Goal: Download file/media

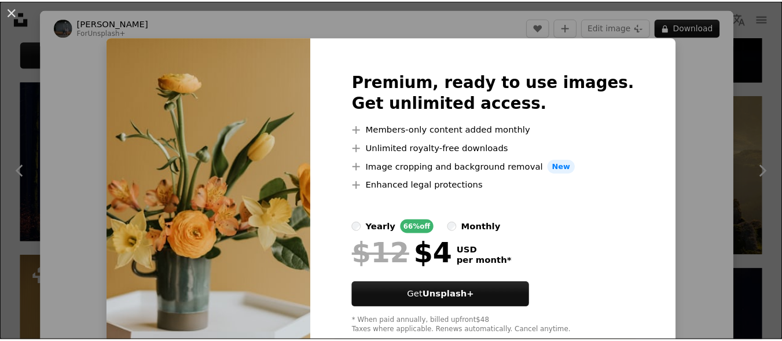
scroll to position [594, 0]
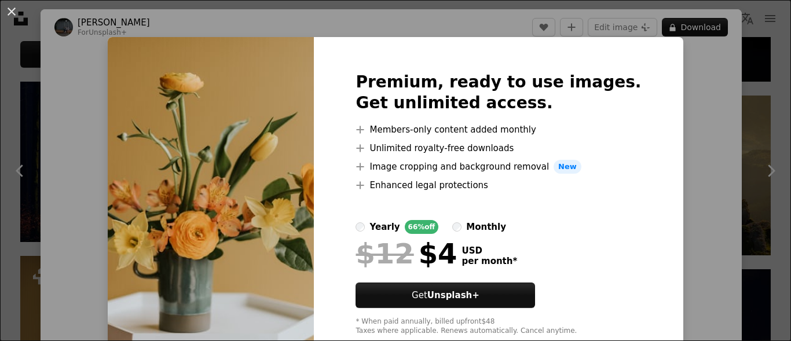
click at [716, 113] on div "An X shape Premium, ready to use images. Get unlimited access. A plus sign Memb…" at bounding box center [395, 170] width 791 height 341
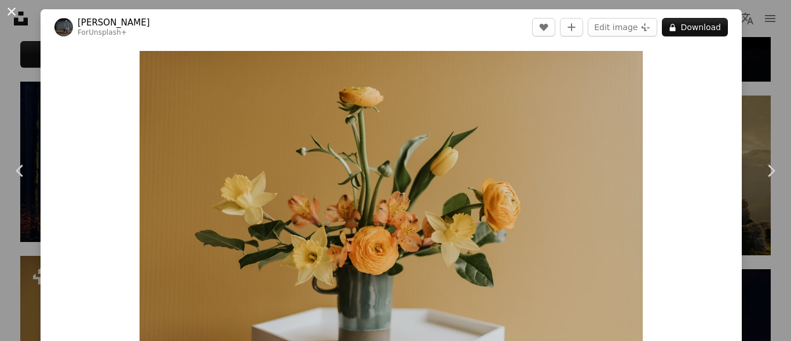
click at [10, 9] on button "An X shape" at bounding box center [12, 12] width 14 height 14
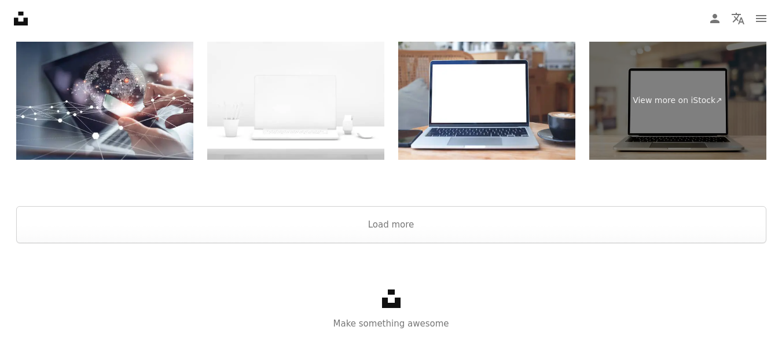
scroll to position [1848, 0]
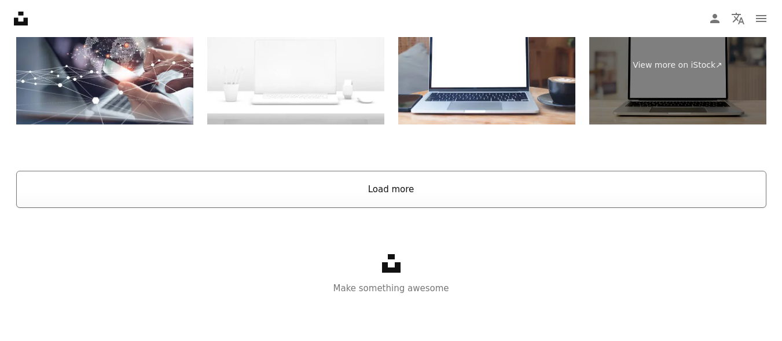
click at [380, 190] on button "Load more" at bounding box center [391, 189] width 750 height 37
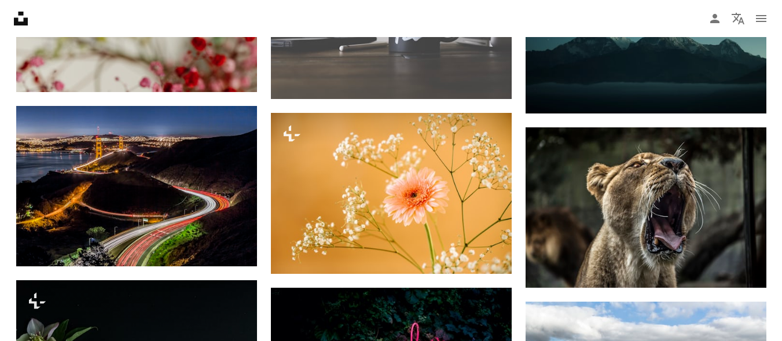
scroll to position [4911, 0]
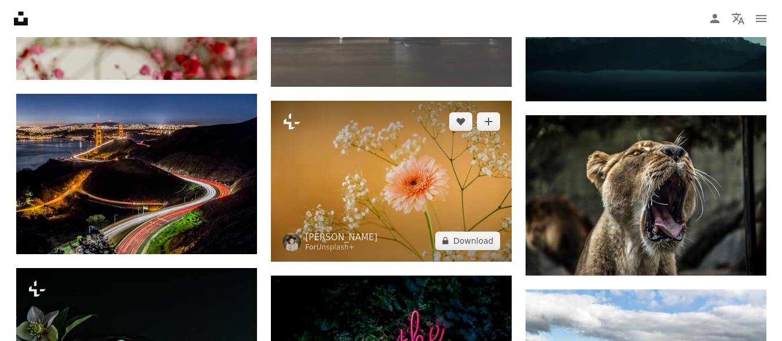
click at [422, 161] on img at bounding box center [391, 181] width 241 height 161
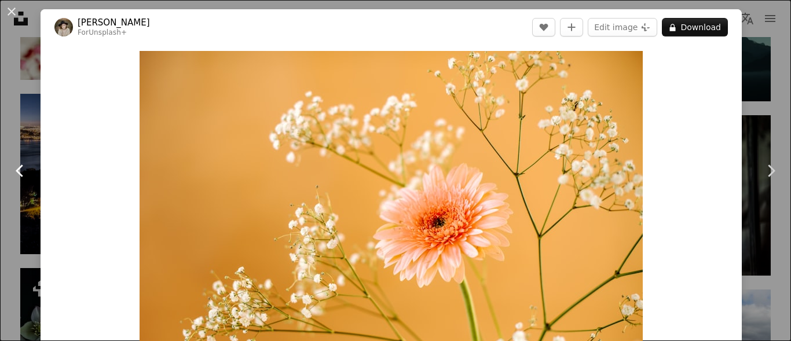
click at [19, 167] on icon at bounding box center [20, 170] width 8 height 12
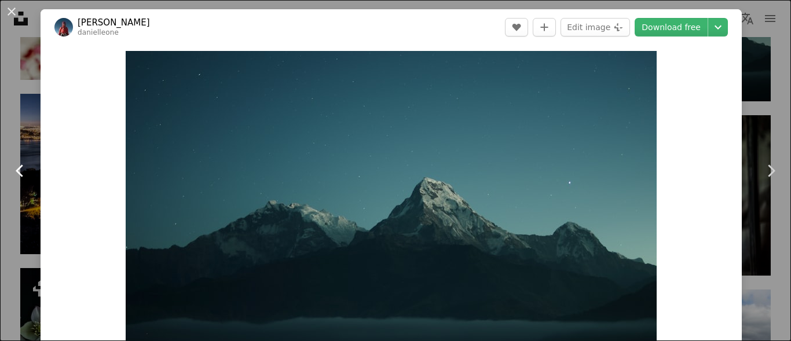
click at [19, 167] on icon at bounding box center [20, 170] width 8 height 12
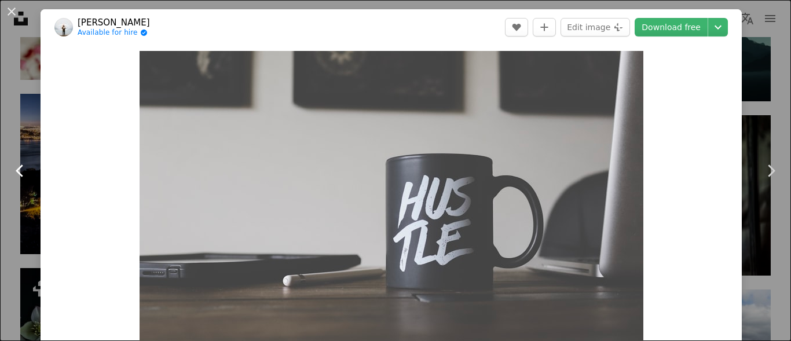
click at [19, 167] on icon at bounding box center [20, 170] width 8 height 12
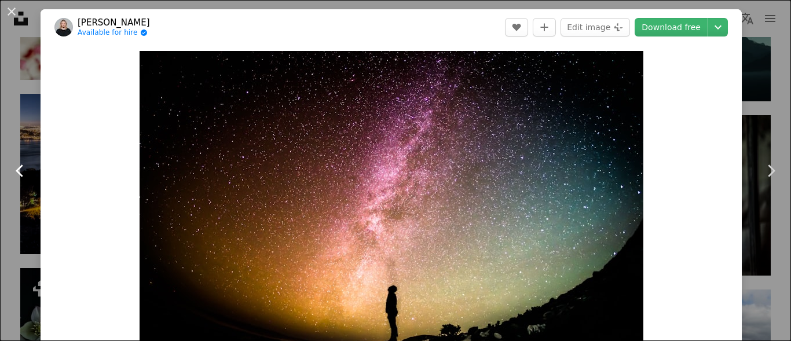
click at [19, 167] on icon at bounding box center [20, 170] width 8 height 12
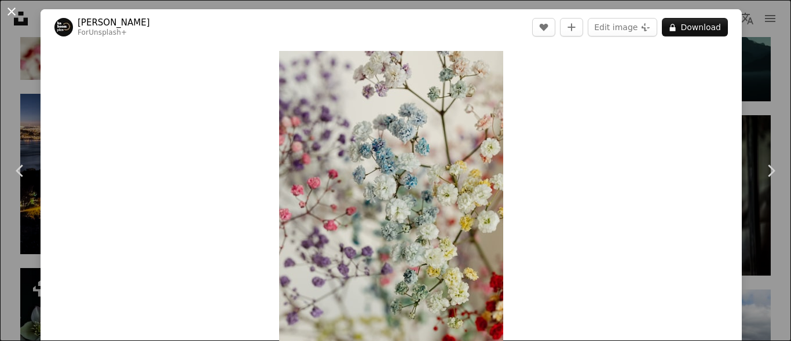
click at [8, 6] on button "An X shape" at bounding box center [12, 12] width 14 height 14
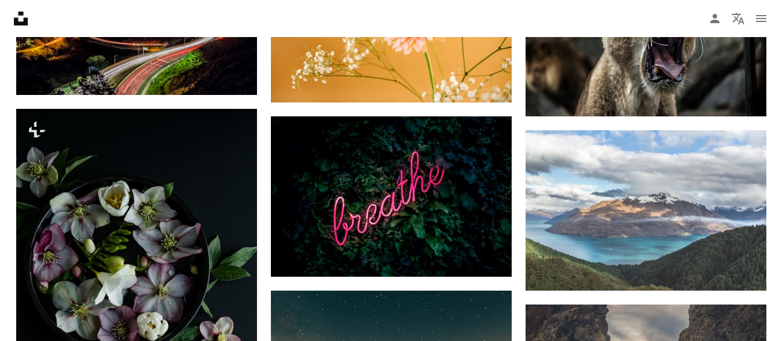
scroll to position [5083, 0]
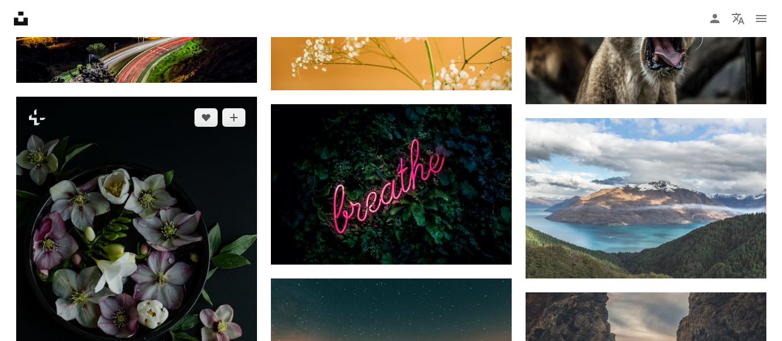
click at [218, 244] on img at bounding box center [136, 277] width 241 height 361
click at [153, 197] on img at bounding box center [136, 277] width 241 height 361
click at [151, 188] on img at bounding box center [136, 277] width 241 height 361
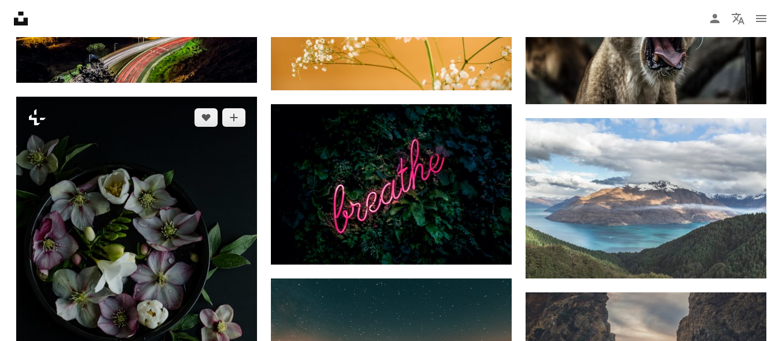
click at [35, 115] on icon "Plus sign for Unsplash+" at bounding box center [37, 117] width 19 height 19
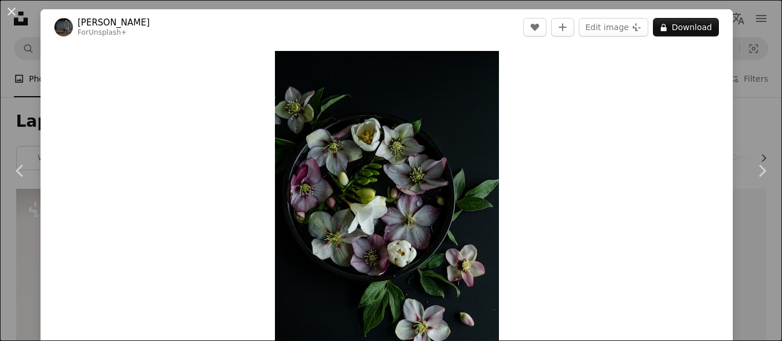
scroll to position [5083, 0]
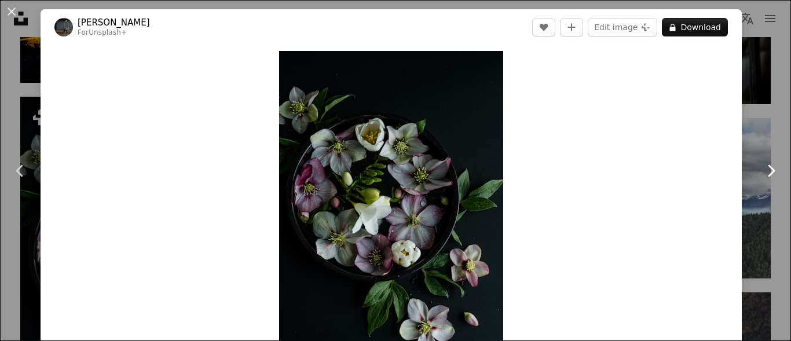
click at [761, 169] on icon "Chevron right" at bounding box center [770, 171] width 19 height 19
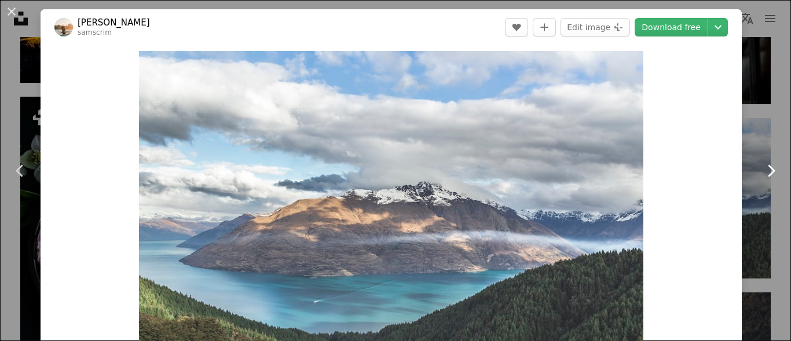
click at [761, 169] on icon "Chevron right" at bounding box center [770, 171] width 19 height 19
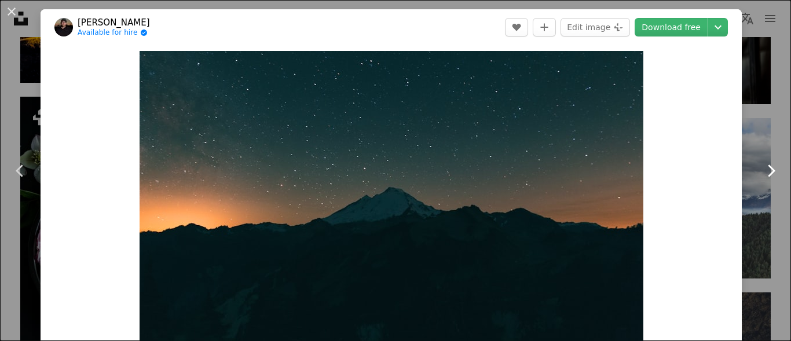
click at [761, 169] on icon "Chevron right" at bounding box center [770, 171] width 19 height 19
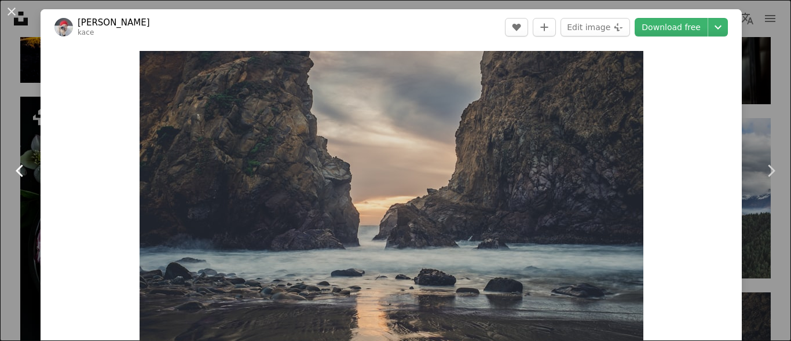
click at [20, 164] on icon "Chevron left" at bounding box center [20, 171] width 19 height 19
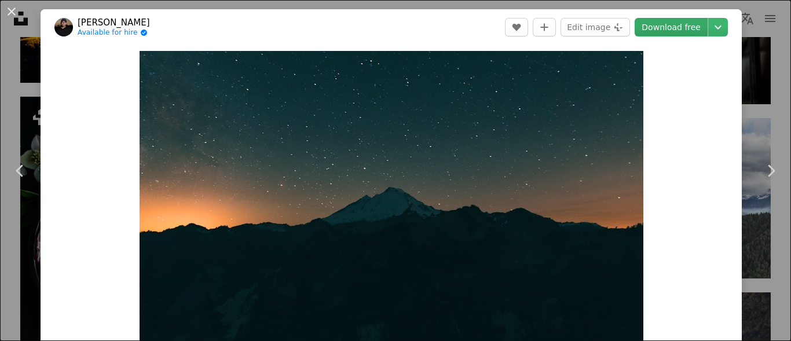
click at [664, 24] on link "Download free" at bounding box center [671, 27] width 73 height 19
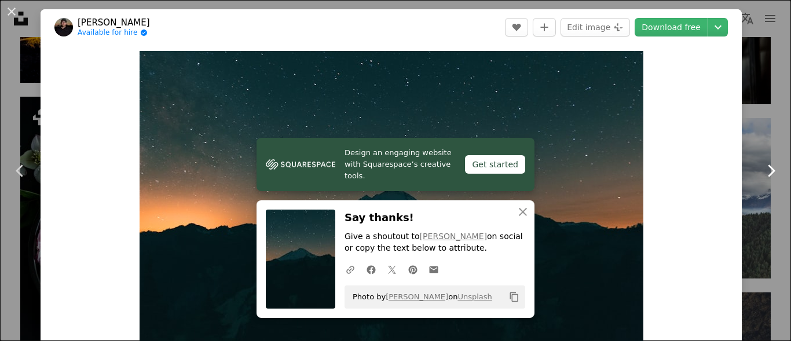
click at [761, 168] on icon "Chevron right" at bounding box center [770, 171] width 19 height 19
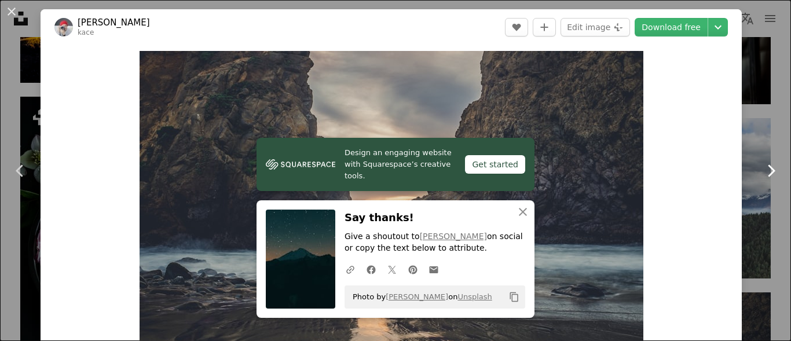
click at [761, 168] on icon "Chevron right" at bounding box center [770, 171] width 19 height 19
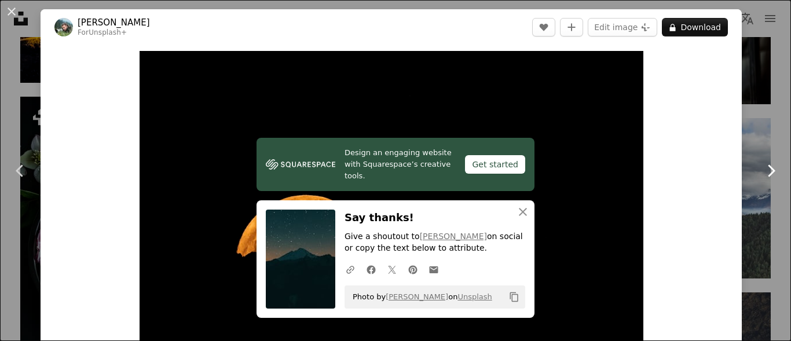
click at [761, 168] on icon "Chevron right" at bounding box center [770, 171] width 19 height 19
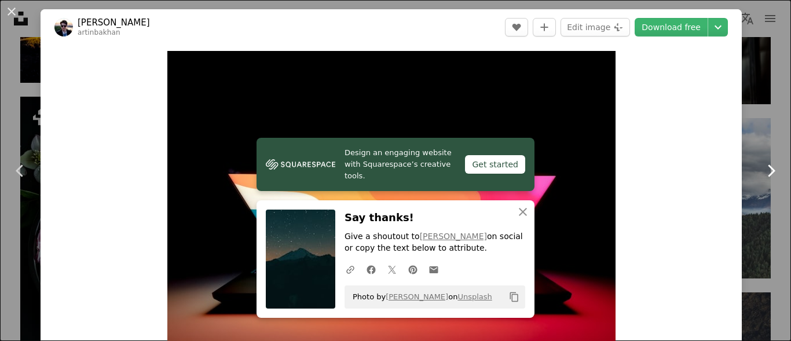
click at [761, 168] on icon "Chevron right" at bounding box center [770, 171] width 19 height 19
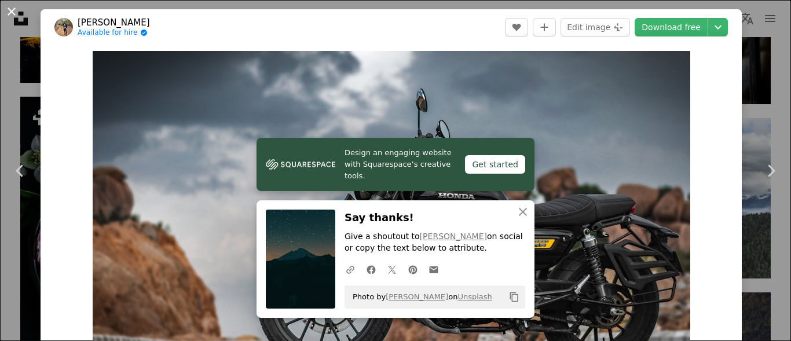
click at [8, 12] on button "An X shape" at bounding box center [12, 12] width 14 height 14
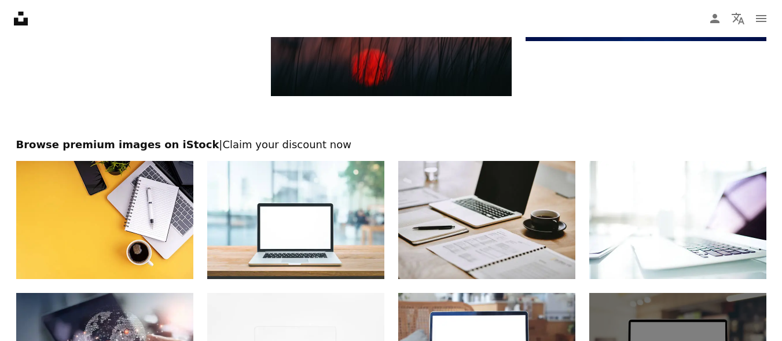
scroll to position [6889, 0]
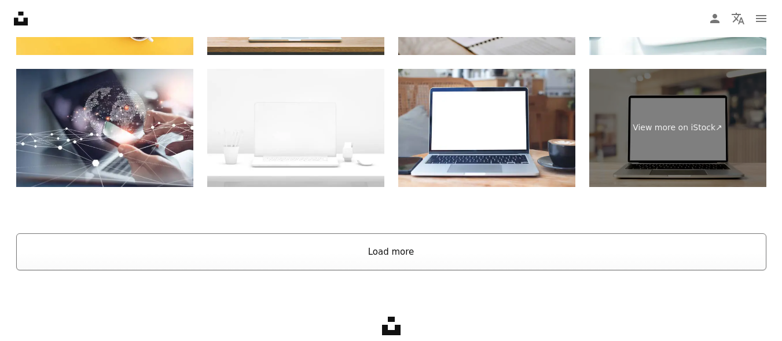
click at [407, 247] on button "Load more" at bounding box center [391, 251] width 750 height 37
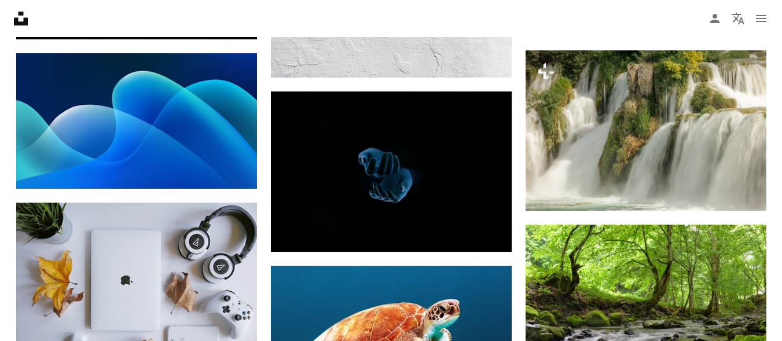
scroll to position [9310, 0]
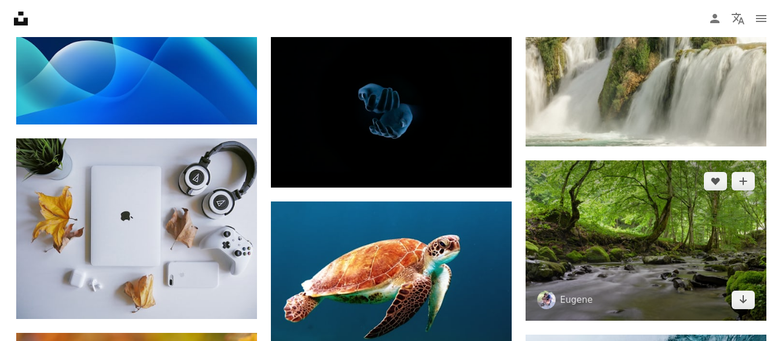
click at [646, 272] on img at bounding box center [646, 240] width 241 height 160
click at [748, 206] on img at bounding box center [646, 240] width 241 height 160
click at [623, 270] on img at bounding box center [646, 240] width 241 height 160
click at [623, 268] on img at bounding box center [646, 240] width 241 height 160
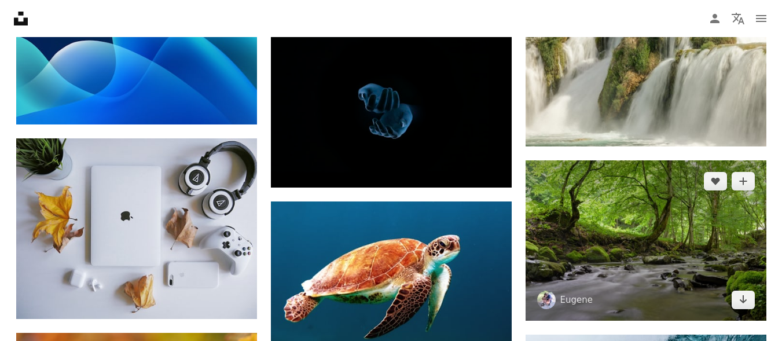
click at [623, 268] on img at bounding box center [646, 240] width 241 height 160
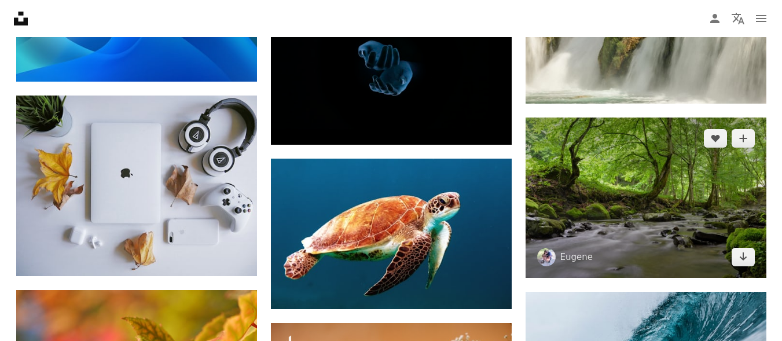
scroll to position [9396, 0]
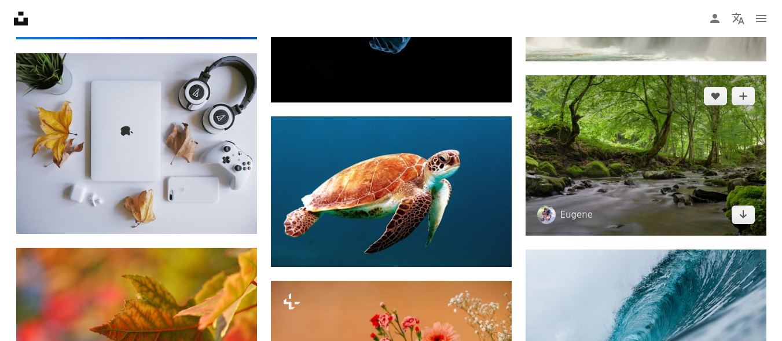
click at [610, 168] on img at bounding box center [646, 155] width 241 height 160
click at [653, 161] on img at bounding box center [646, 155] width 241 height 160
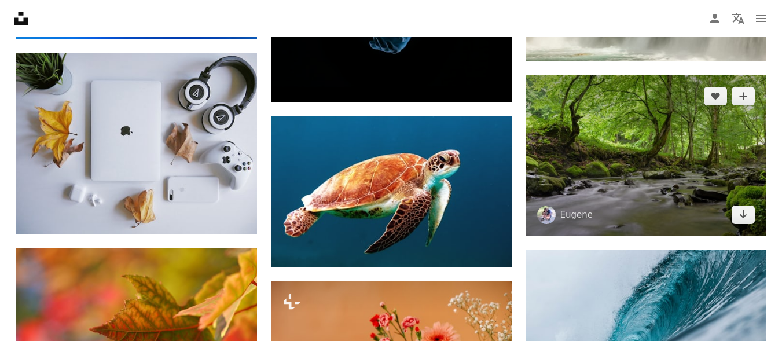
click at [653, 161] on img at bounding box center [646, 155] width 241 height 160
click at [744, 213] on icon "Download" at bounding box center [743, 214] width 8 height 8
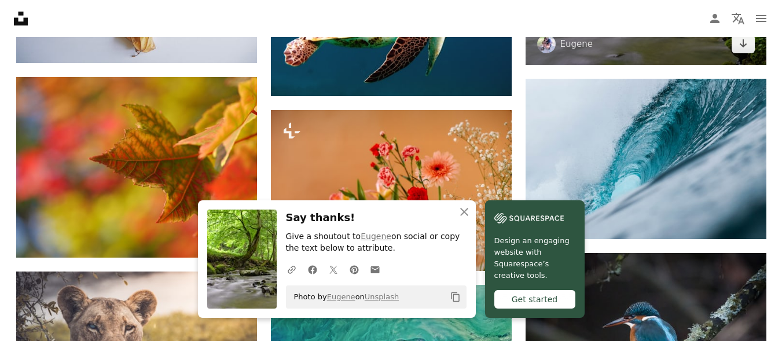
scroll to position [9545, 0]
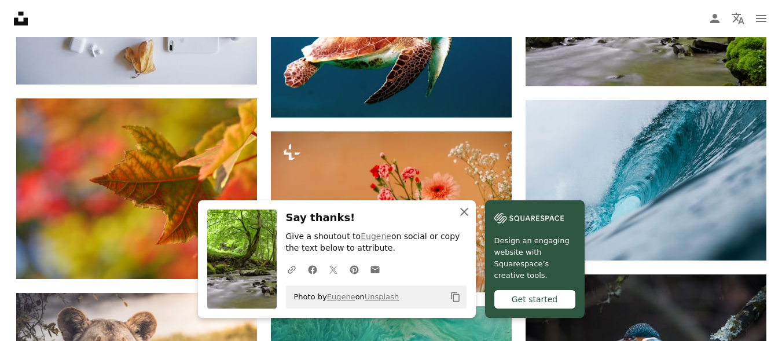
click at [464, 213] on icon "button" at bounding box center [464, 212] width 8 height 8
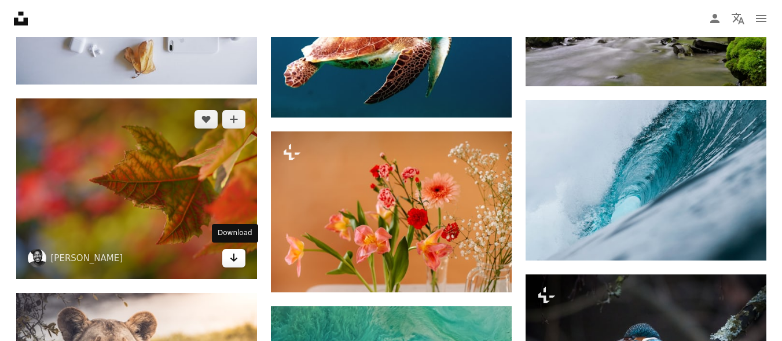
click at [234, 258] on icon "Download" at bounding box center [234, 258] width 8 height 8
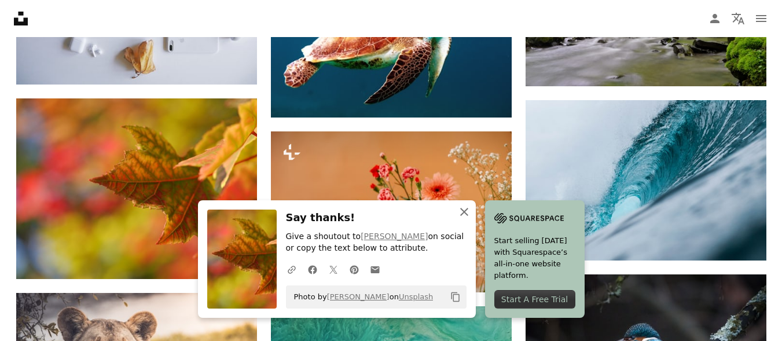
click at [464, 214] on icon "An X shape" at bounding box center [464, 212] width 14 height 14
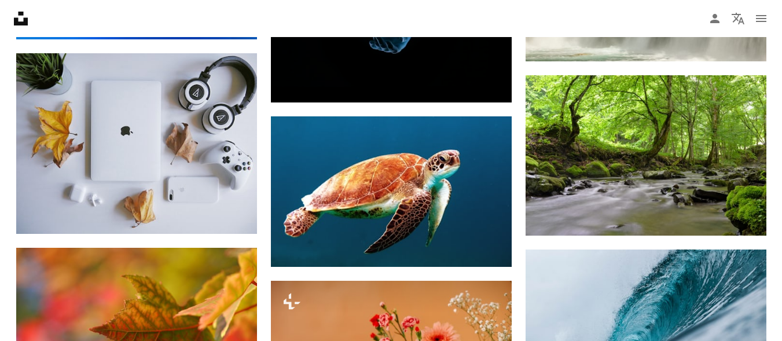
scroll to position [9310, 0]
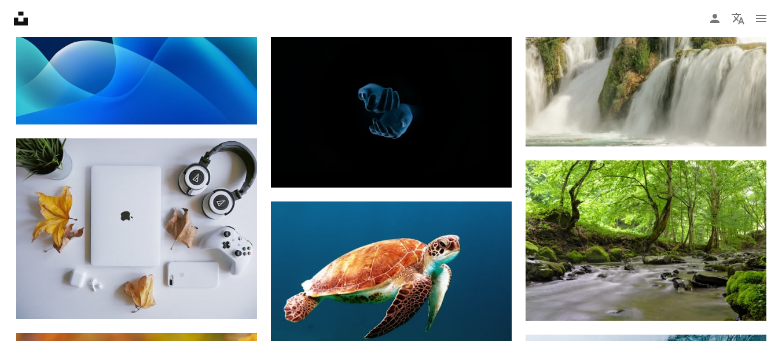
scroll to position [5083, 0]
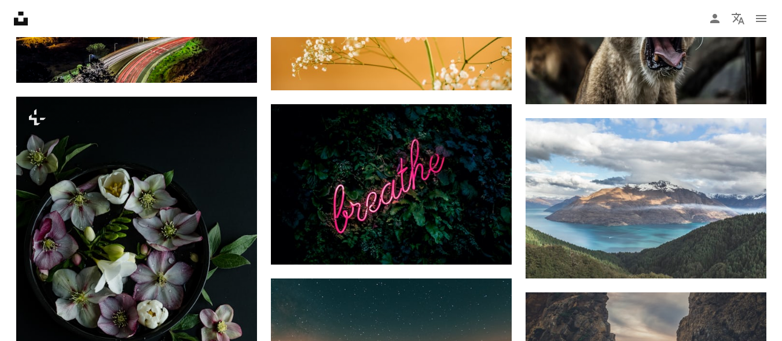
scroll to position [4911, 0]
